Goal: Transaction & Acquisition: Purchase product/service

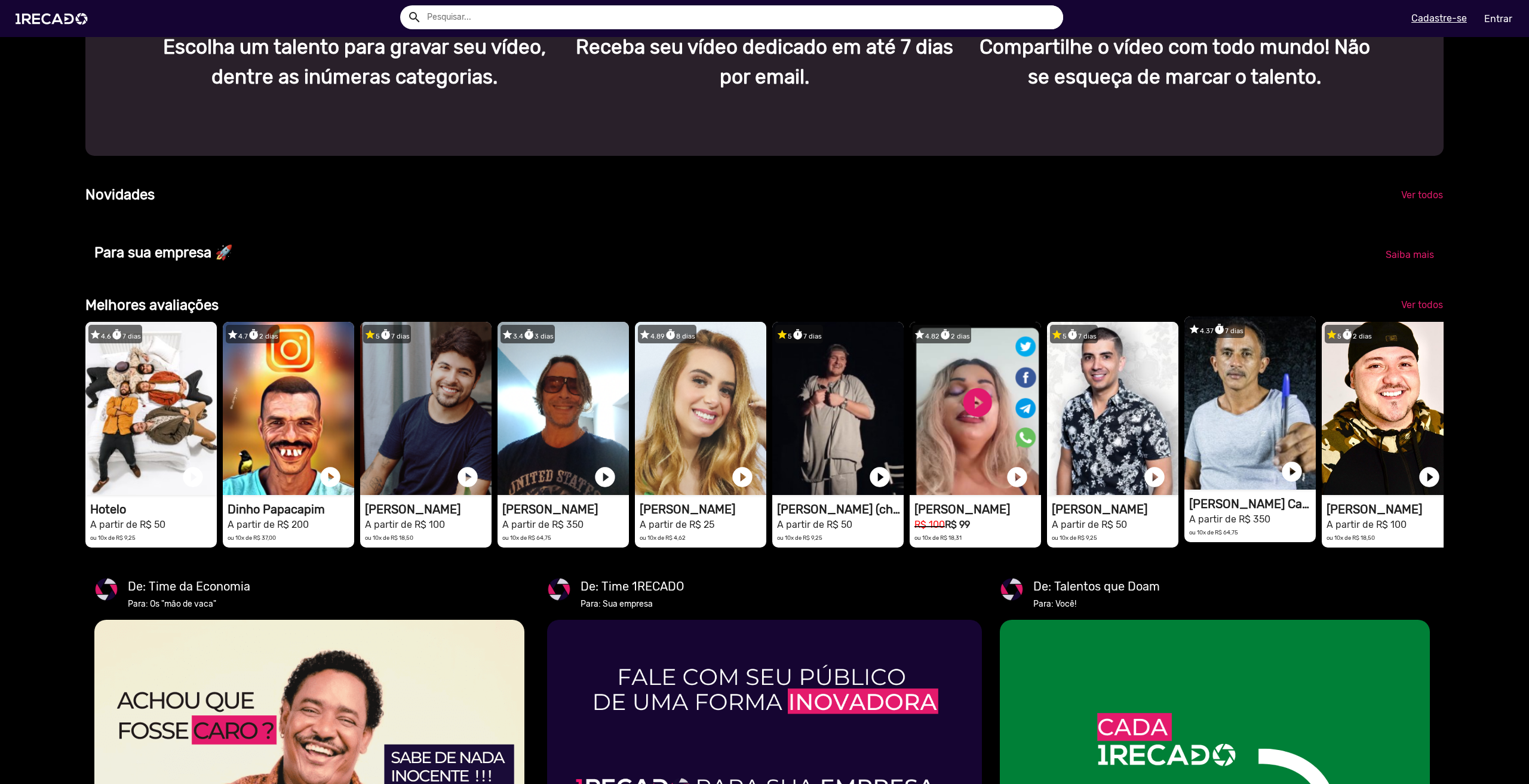
scroll to position [0, 3040]
click at [1249, 428] on video "1RECADO vídeos dedicados para fãs e empresas" at bounding box center [1249, 403] width 131 height 173
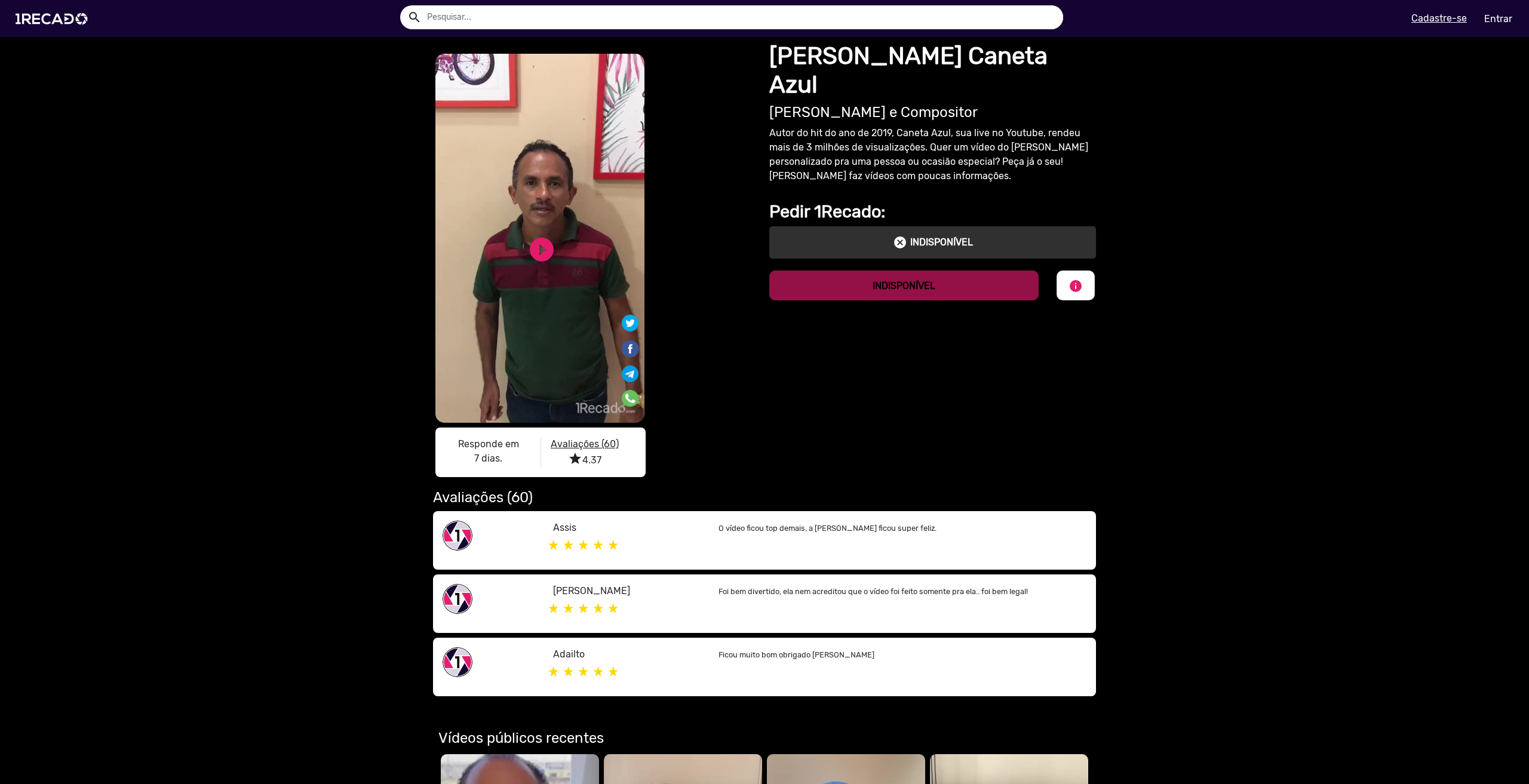
click at [935, 235] on p "INDISPONÍVEL" at bounding box center [941, 242] width 63 height 14
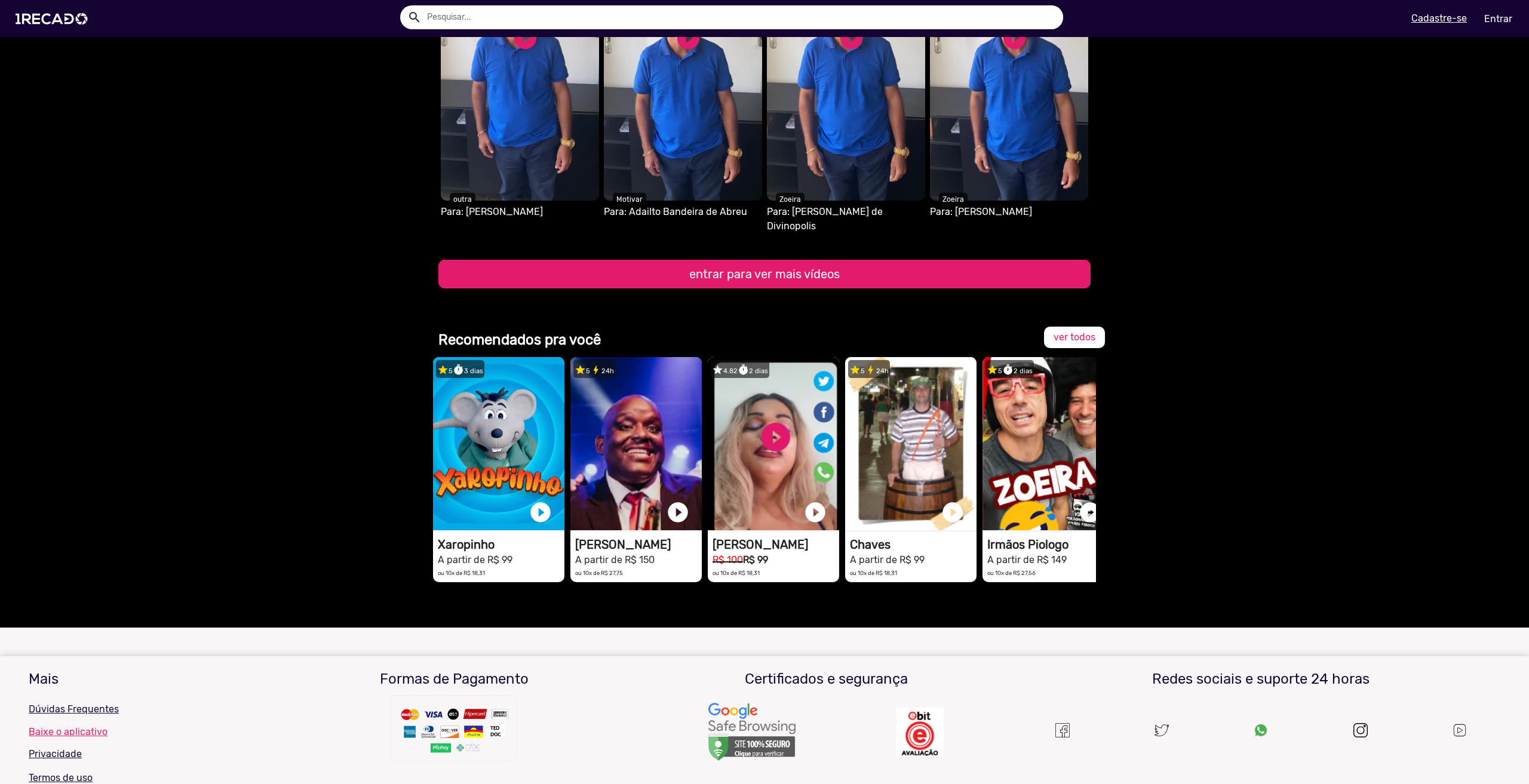
scroll to position [1314, 0]
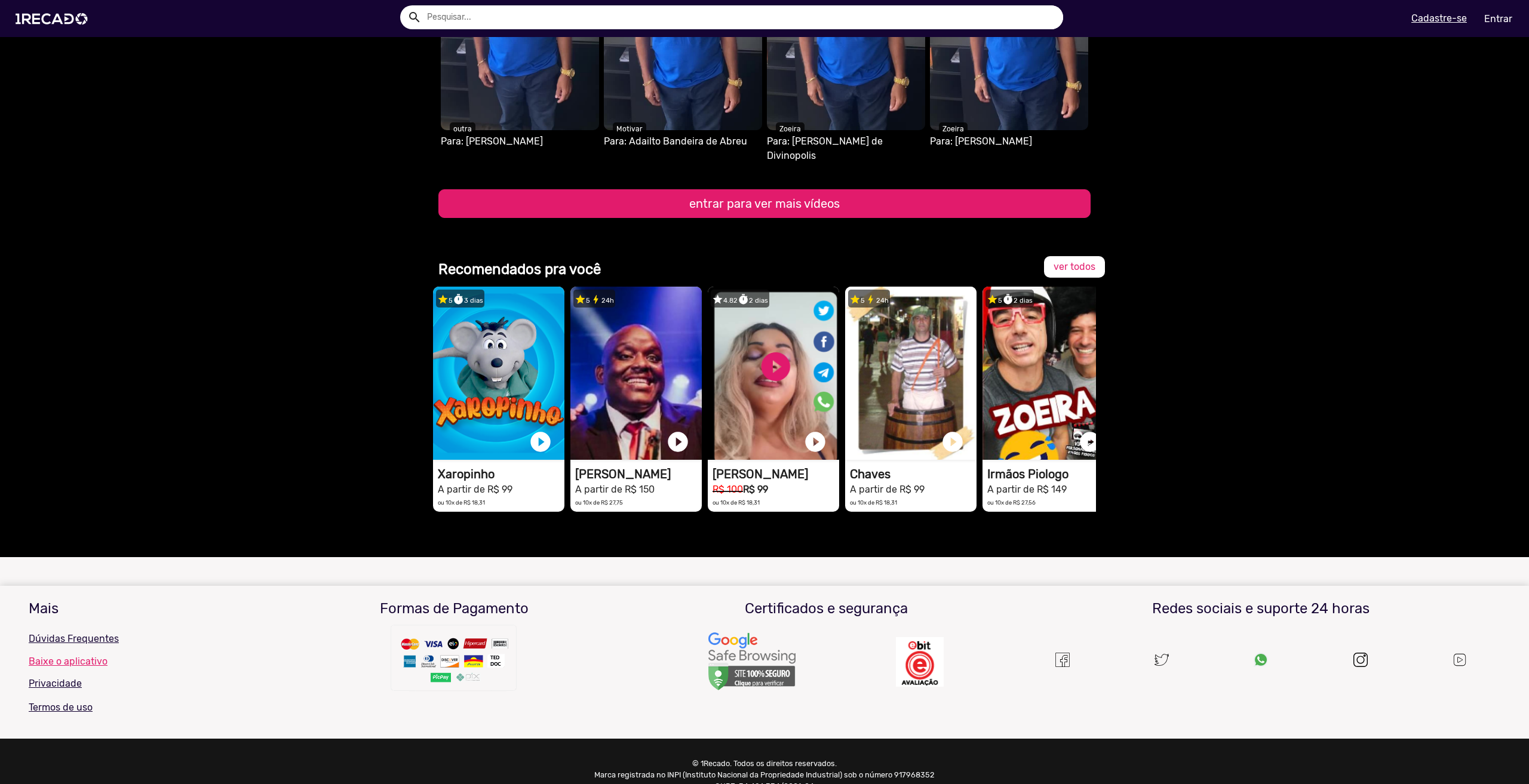
click at [806, 192] on button "entrar para ver mais vídeos" at bounding box center [764, 204] width 652 height 29
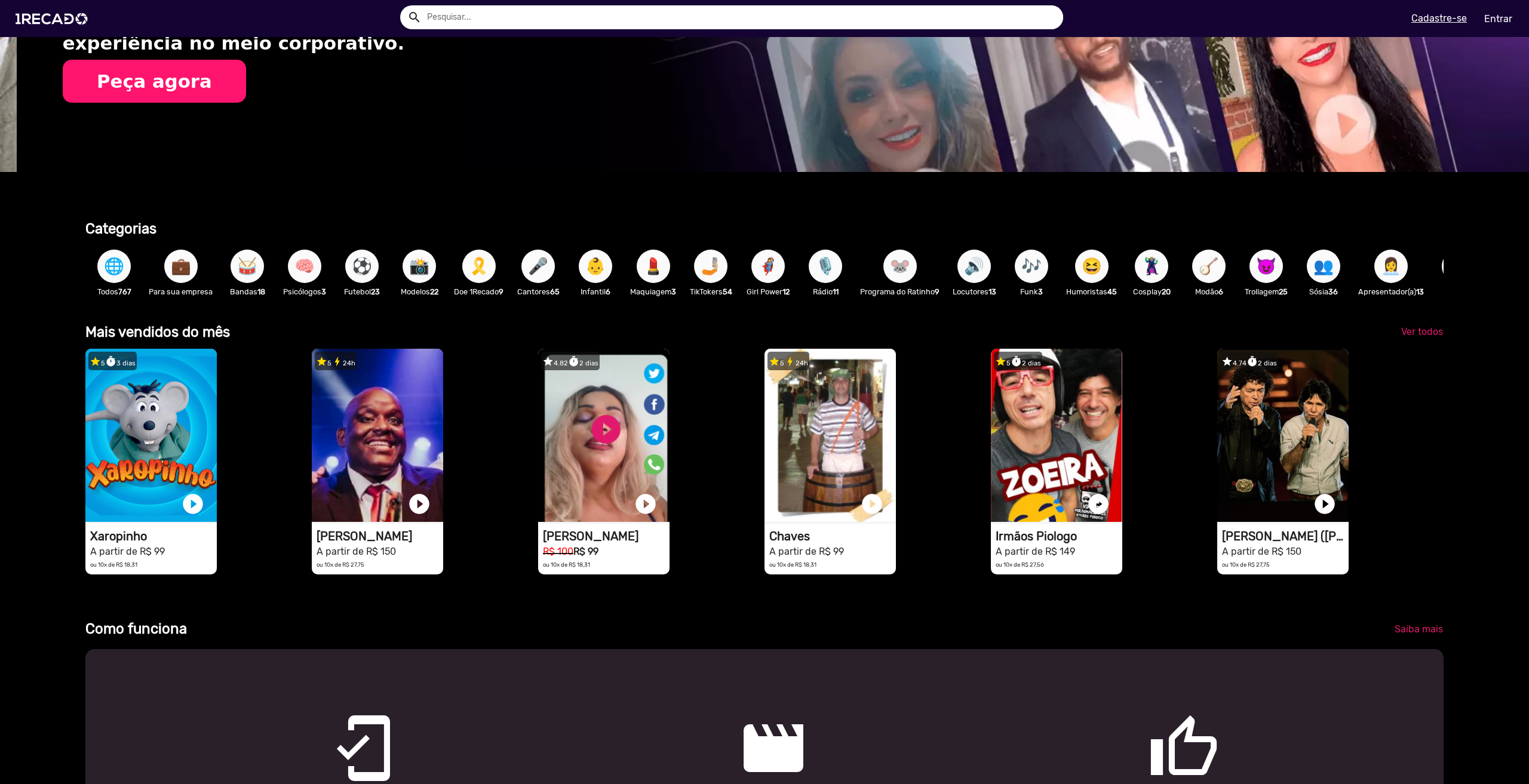
scroll to position [0, 1520]
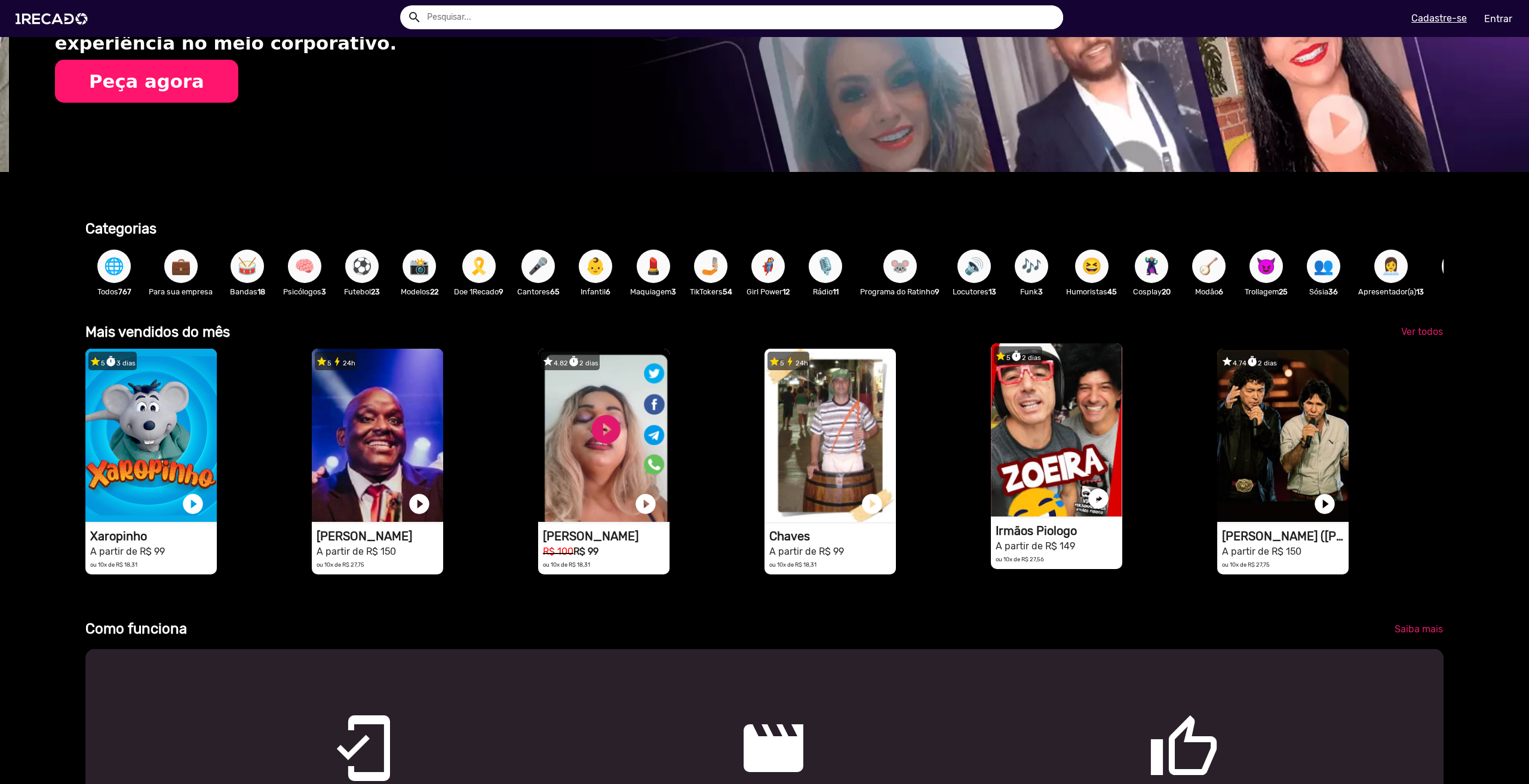
click at [1054, 512] on video "1RECADO vídeos dedicados para fãs e empresas" at bounding box center [1056, 430] width 131 height 173
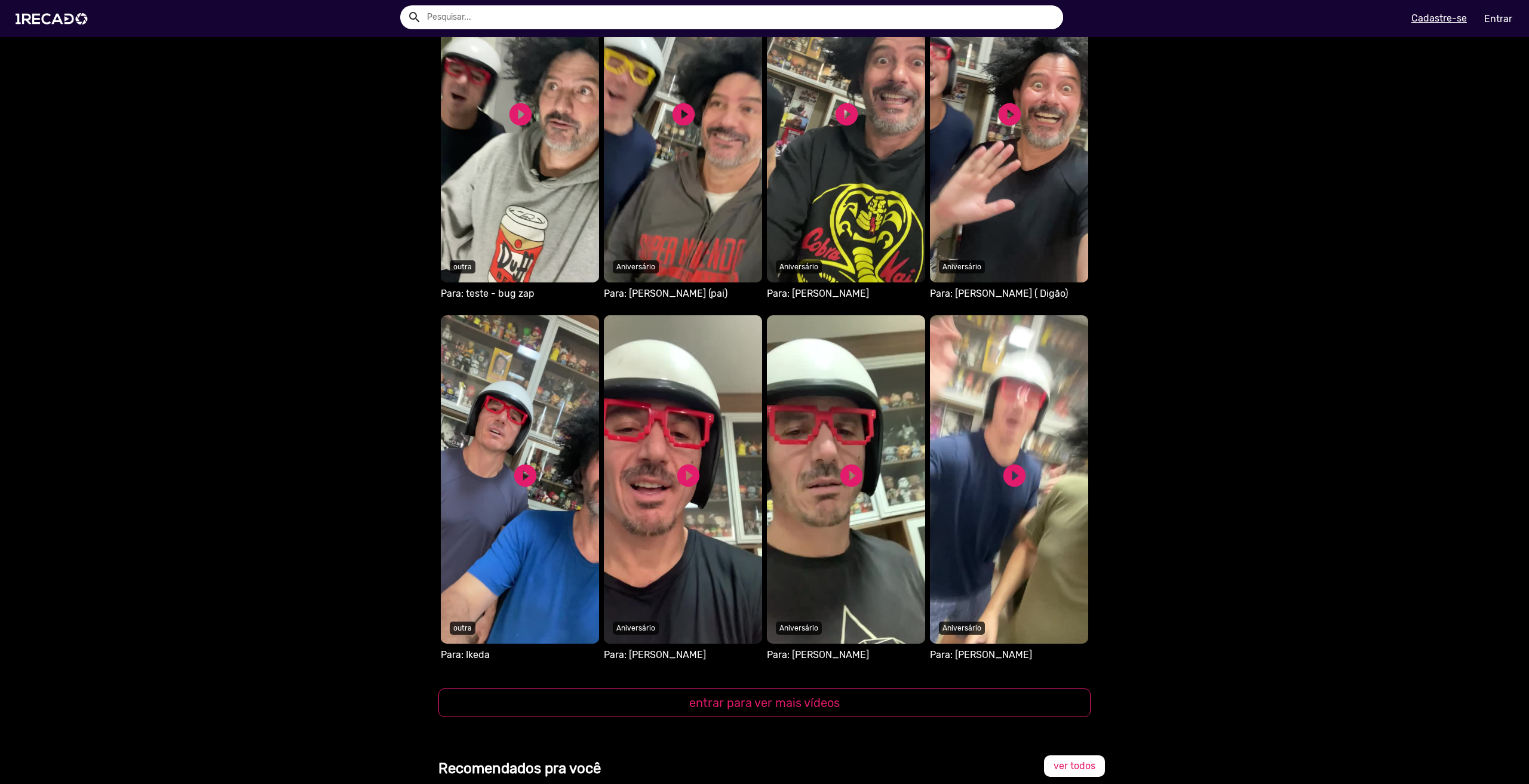
scroll to position [1015, 0]
